Goal: Task Accomplishment & Management: Use online tool/utility

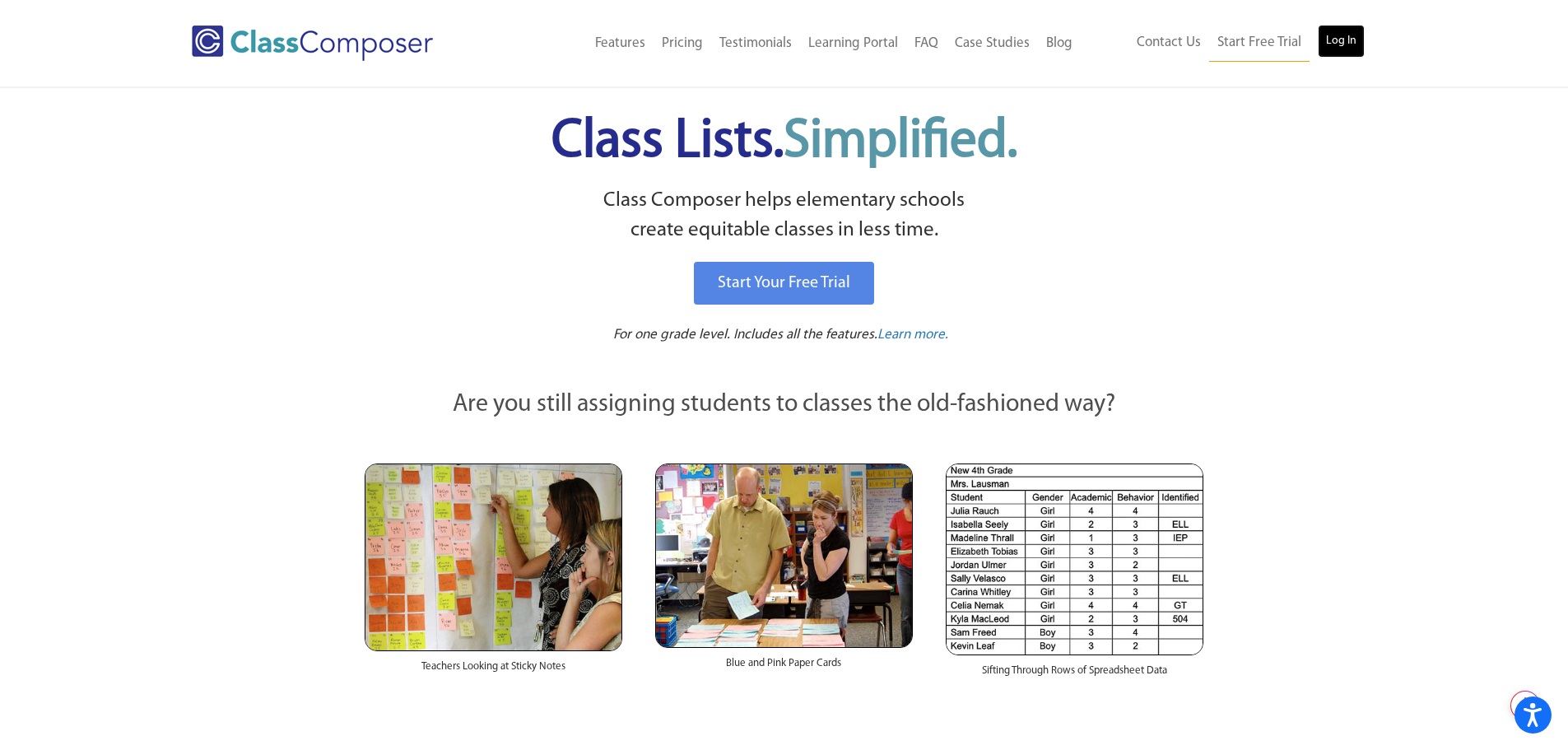
click at [1338, 42] on link "Log In" at bounding box center [1341, 40] width 47 height 33
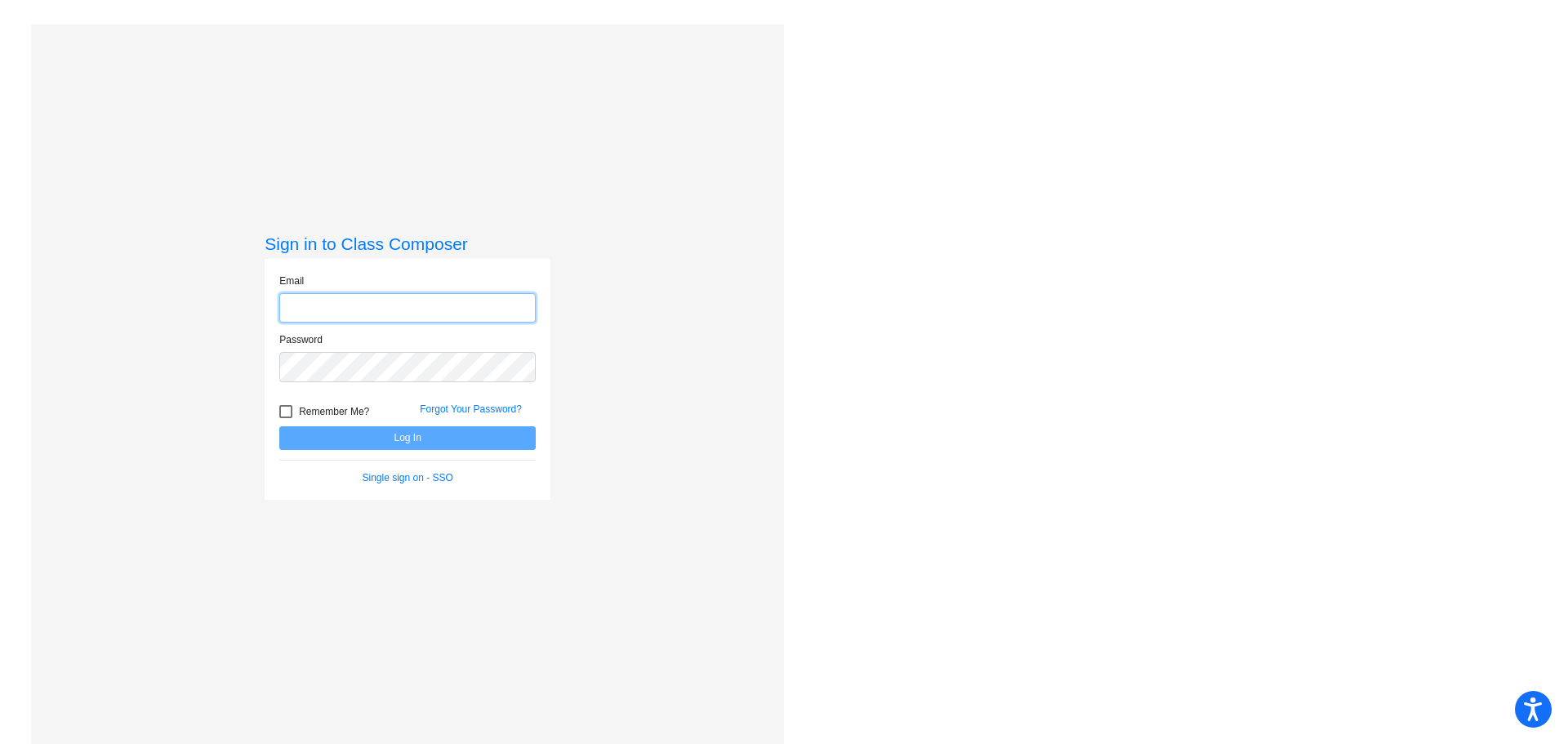
type input "[EMAIL_ADDRESS][DOMAIN_NAME]"
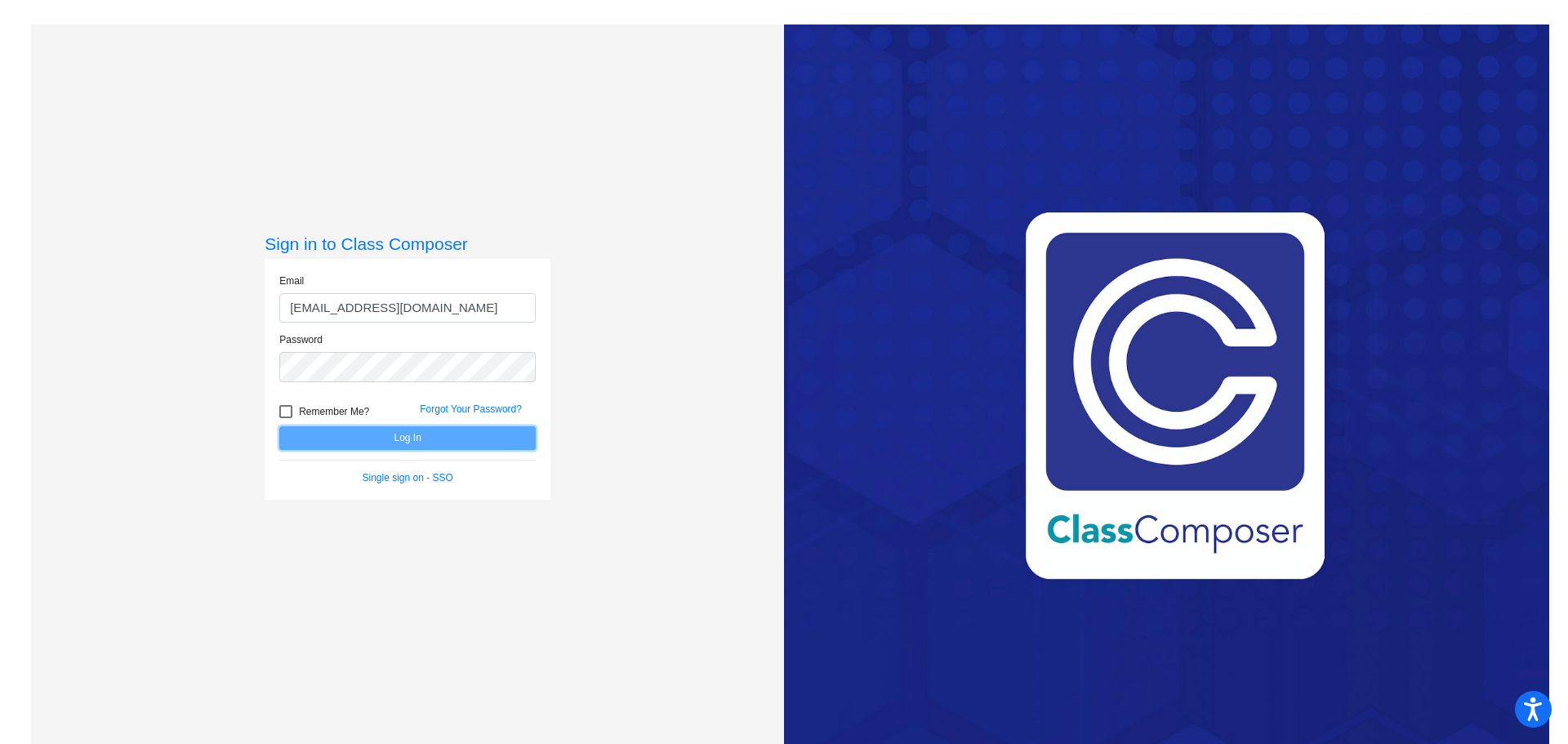
click at [365, 433] on button "Log In" at bounding box center [407, 438] width 257 height 24
click at [484, 447] on button "Log In" at bounding box center [407, 438] width 257 height 24
click at [279, 427] on button "Log In" at bounding box center [407, 438] width 257 height 24
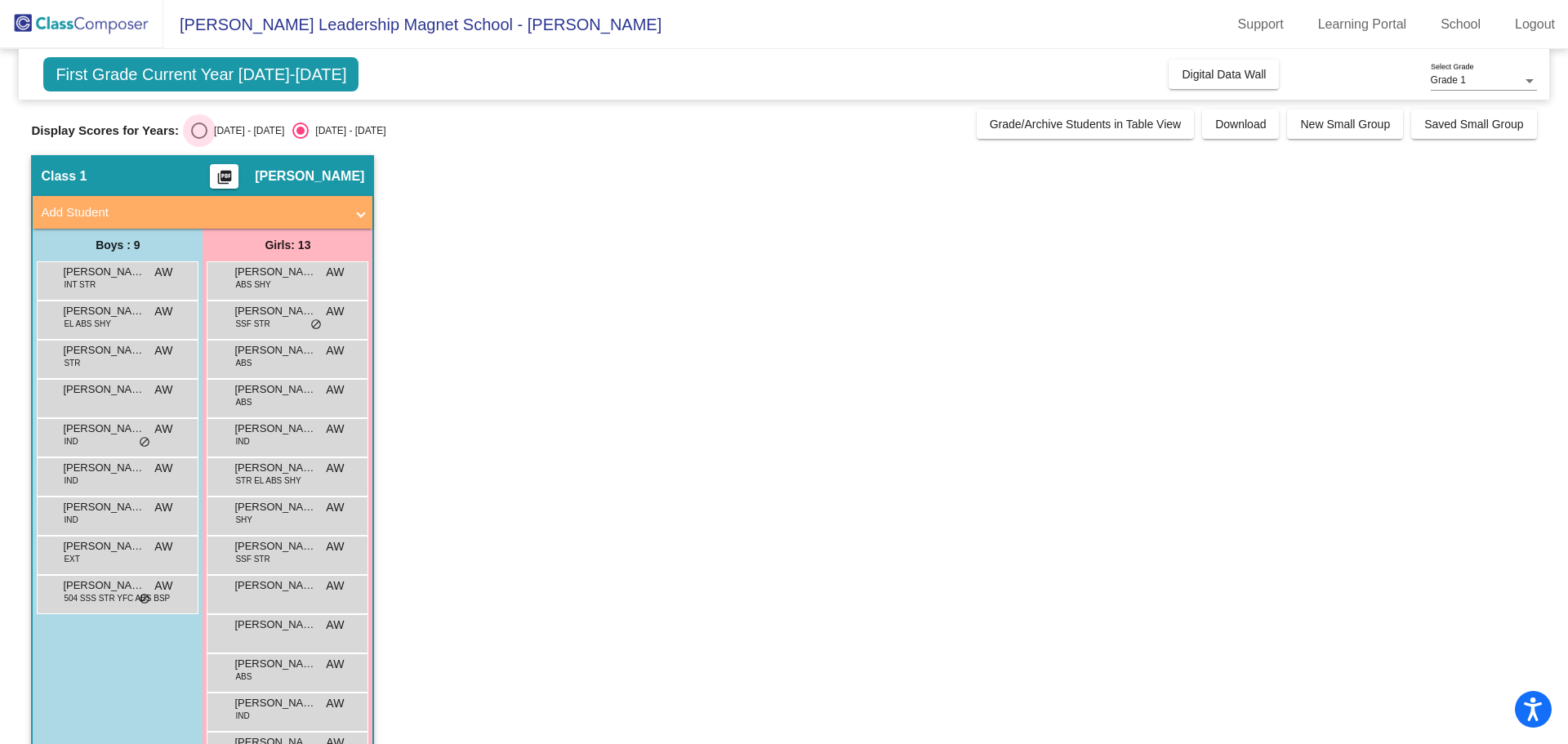
click at [207, 133] on div "Select an option" at bounding box center [199, 130] width 17 height 17
click at [199, 139] on input "[DATE] - [DATE]" at bounding box center [198, 139] width 1 height 1
radio input "true"
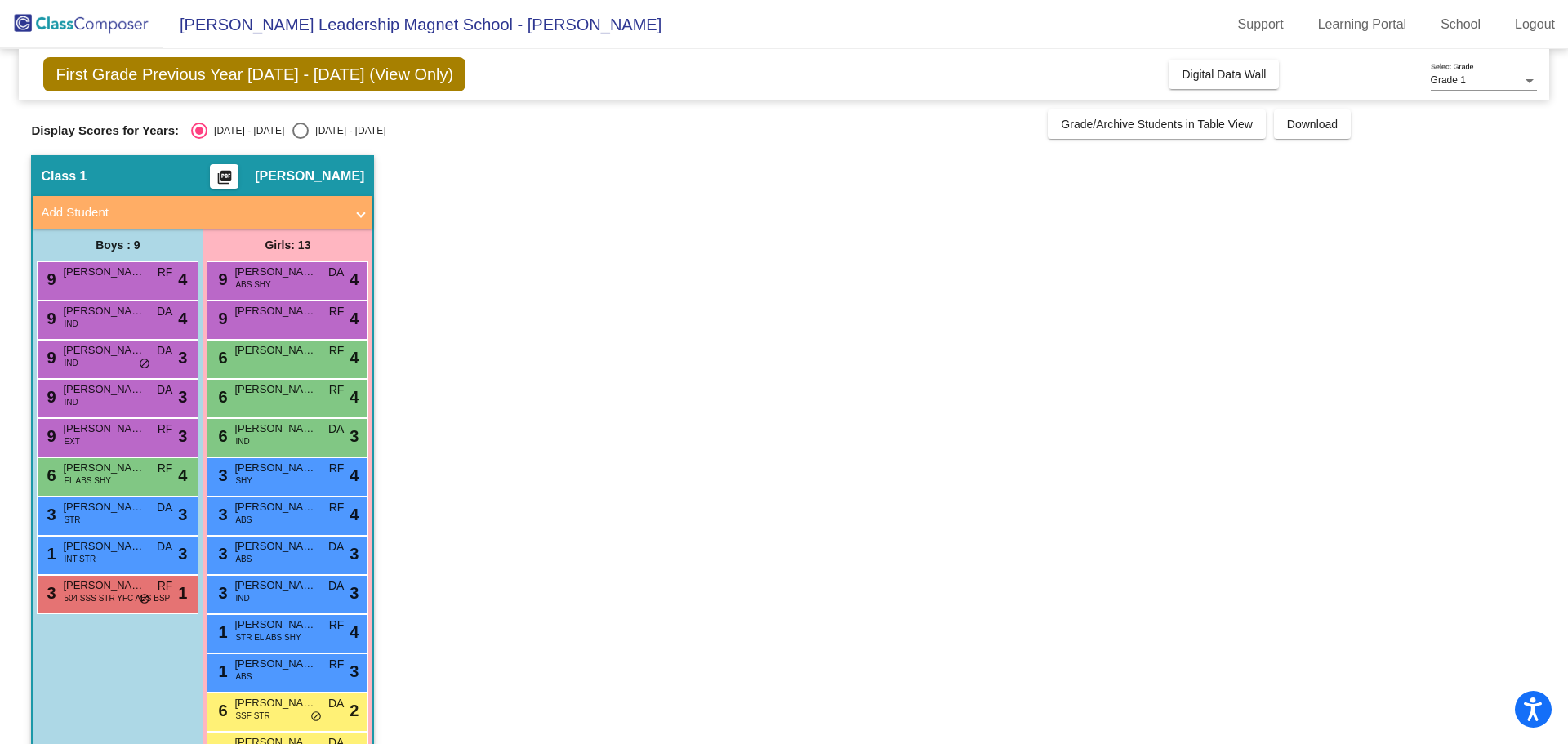
scroll to position [53, 0]
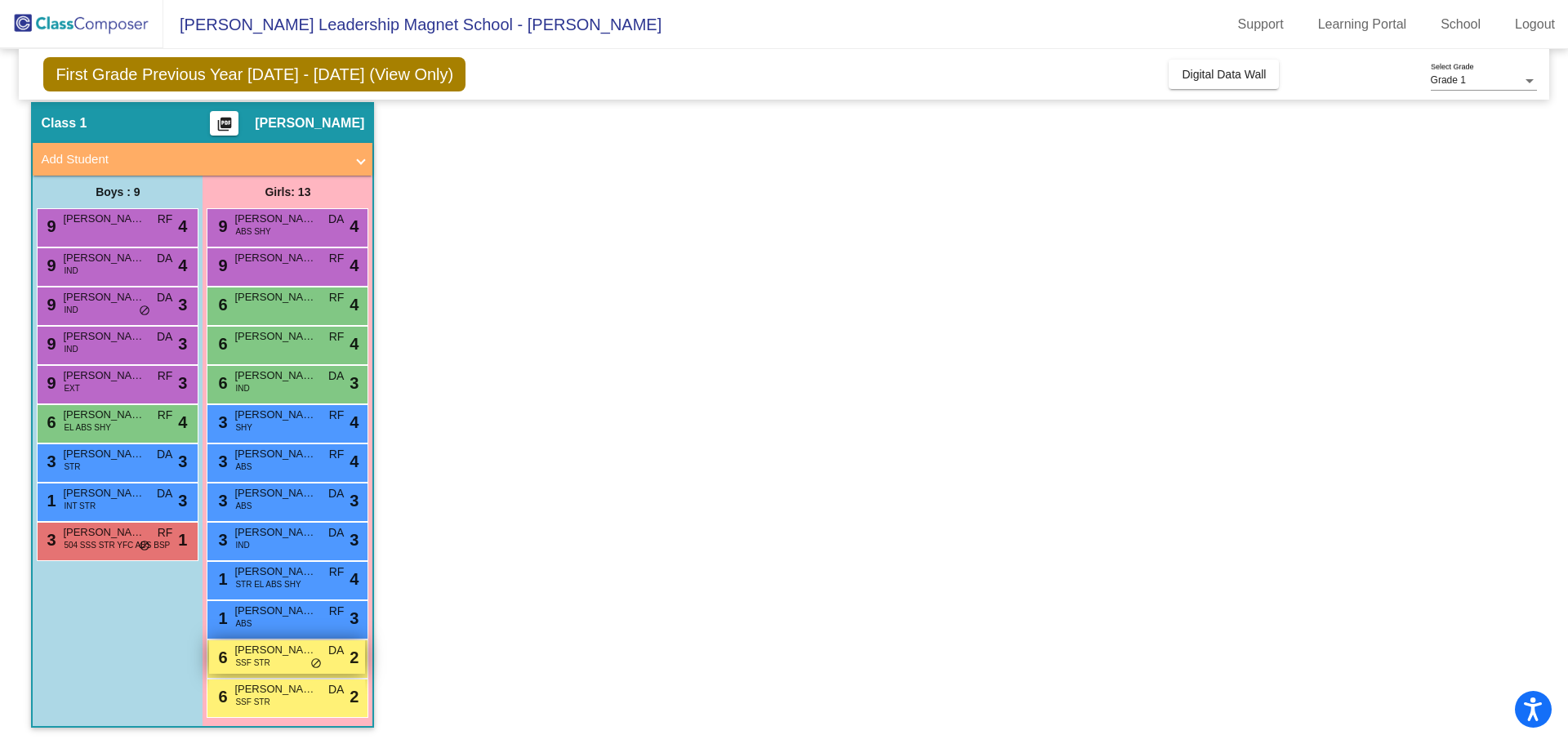
click at [244, 649] on span "[PERSON_NAME]" at bounding box center [276, 650] width 82 height 17
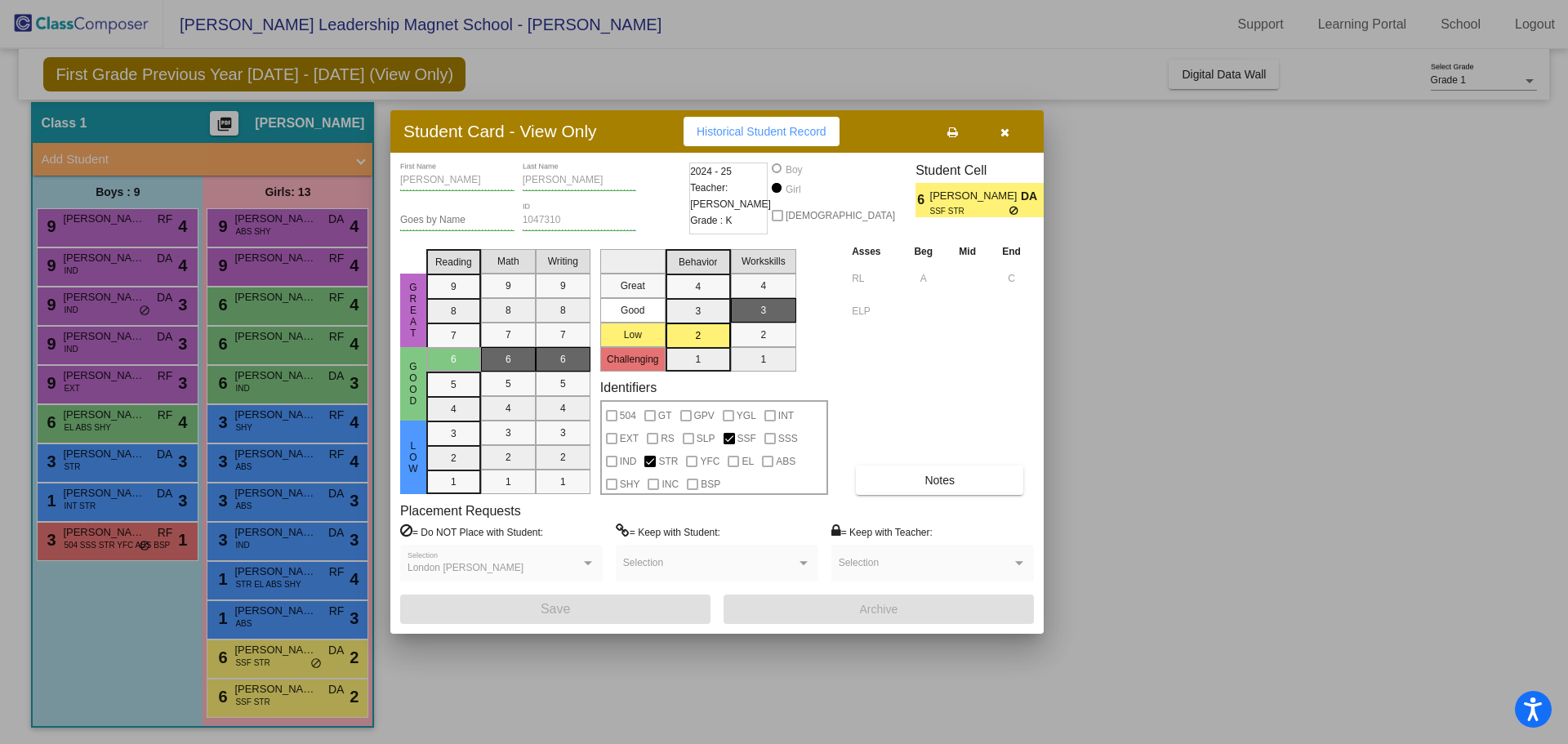
click at [1007, 135] on icon "button" at bounding box center [1005, 132] width 9 height 11
